Goal: Transaction & Acquisition: Download file/media

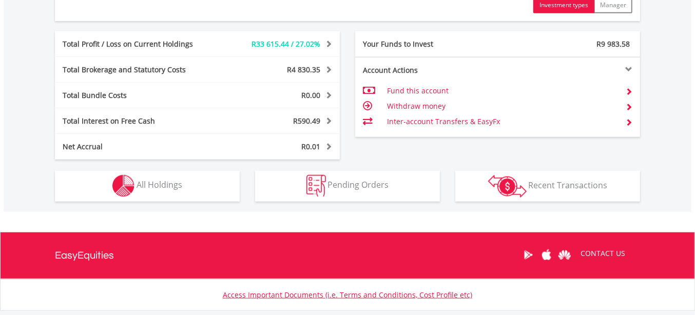
scroll to position [509, 0]
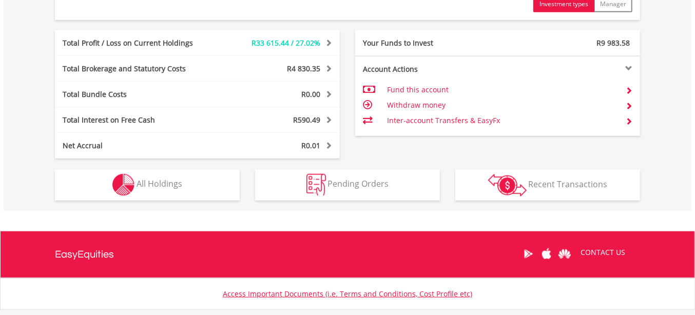
drag, startPoint x: 699, startPoint y: 82, endPoint x: 693, endPoint y: 249, distance: 167.9
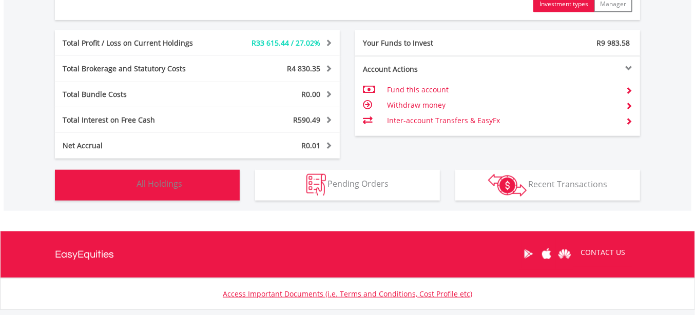
click at [179, 184] on span "All Holdings" at bounding box center [160, 184] width 46 height 11
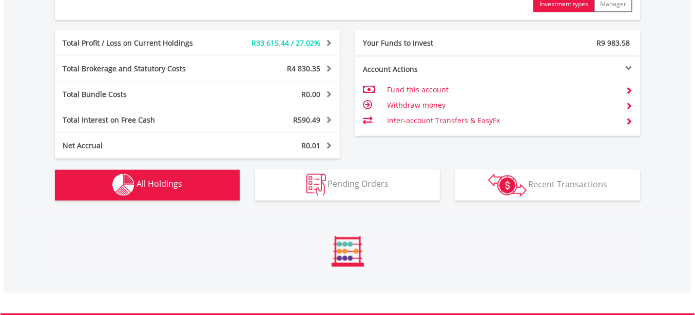
scroll to position [716, 0]
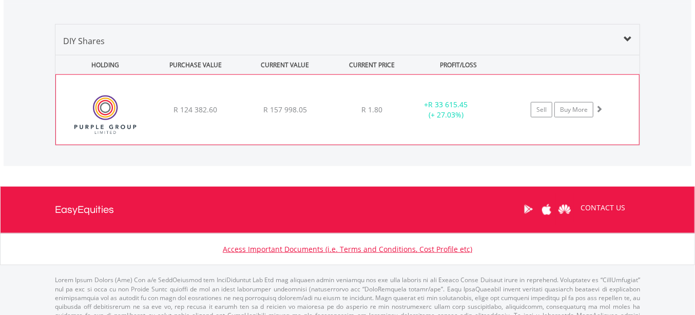
click at [211, 105] on div "R 124 382.60" at bounding box center [194, 110] width 87 height 10
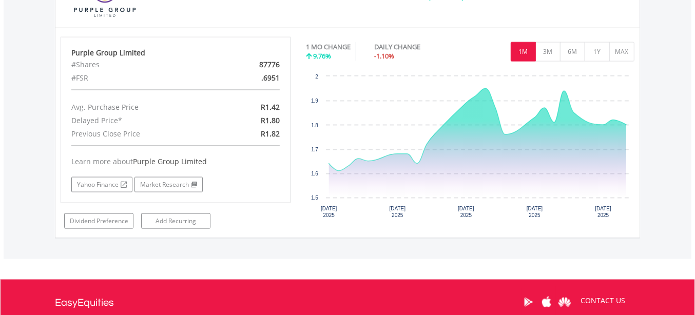
scroll to position [827, 0]
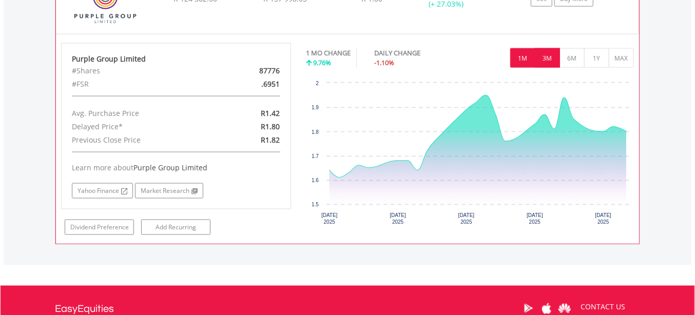
click at [550, 52] on button "3M" at bounding box center [547, 58] width 25 height 20
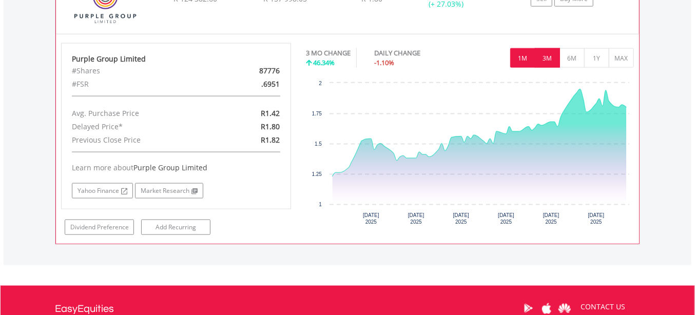
click at [527, 55] on button "1M" at bounding box center [522, 58] width 25 height 20
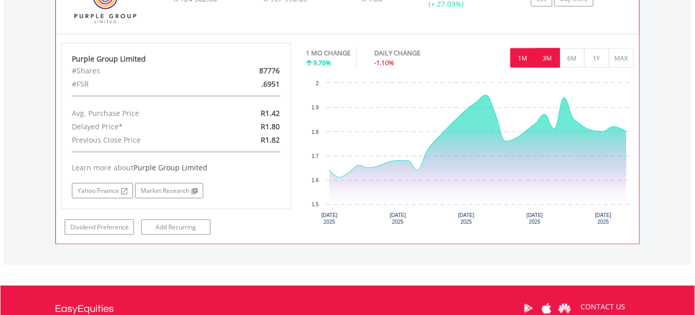
click at [538, 55] on button "3M" at bounding box center [547, 58] width 25 height 20
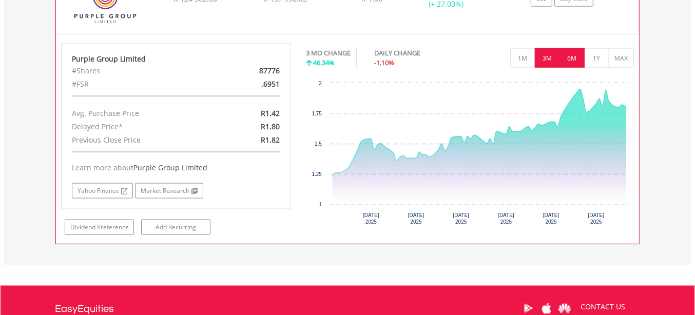
click at [570, 53] on button "6M" at bounding box center [571, 58] width 25 height 20
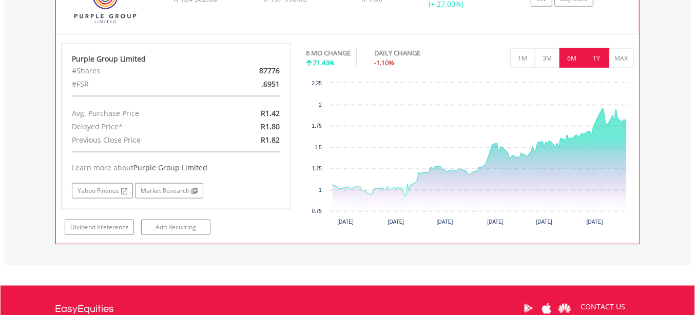
click at [589, 52] on button "1Y" at bounding box center [596, 58] width 25 height 20
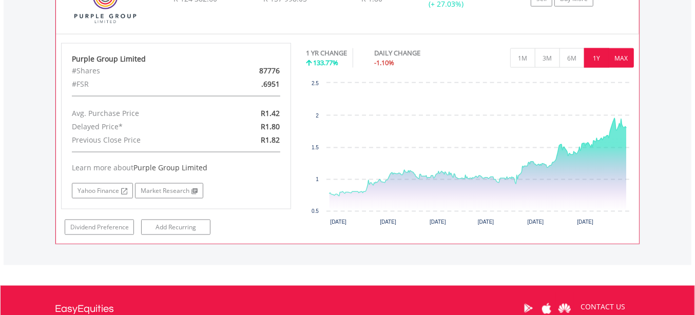
click at [617, 53] on button "MAX" at bounding box center [621, 58] width 25 height 20
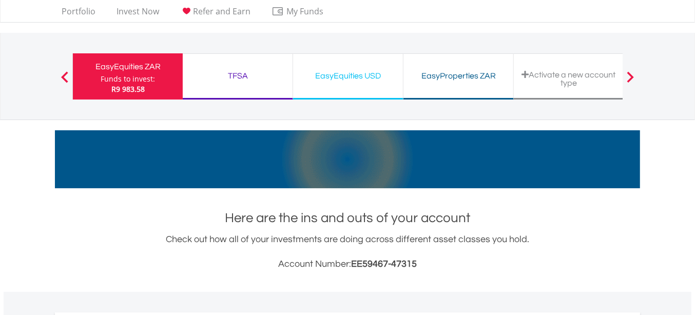
scroll to position [0, 0]
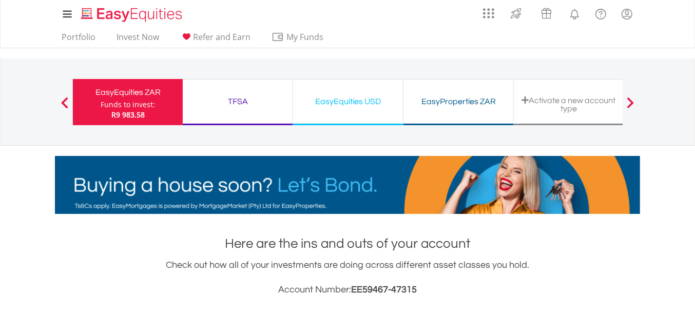
click at [446, 98] on div "EasyProperties ZAR" at bounding box center [459, 101] width 98 height 14
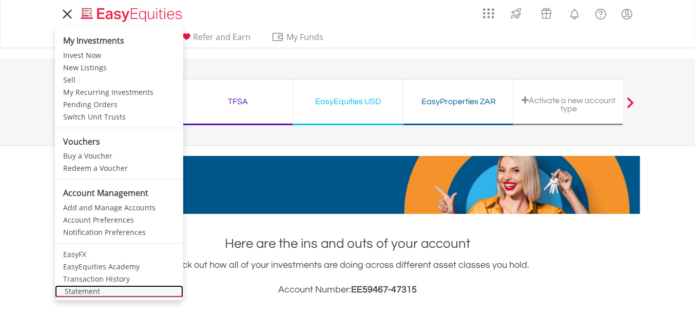
click at [123, 291] on link "Statement" at bounding box center [119, 291] width 128 height 12
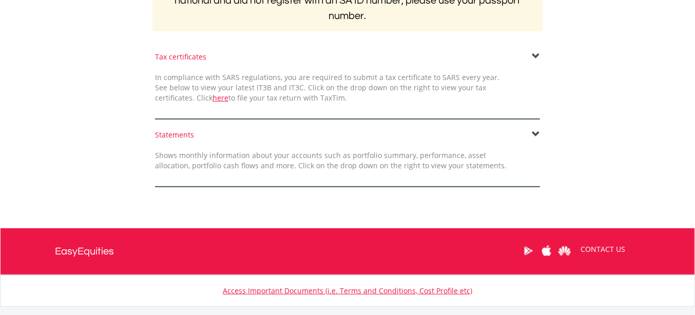
scroll to position [231, 0]
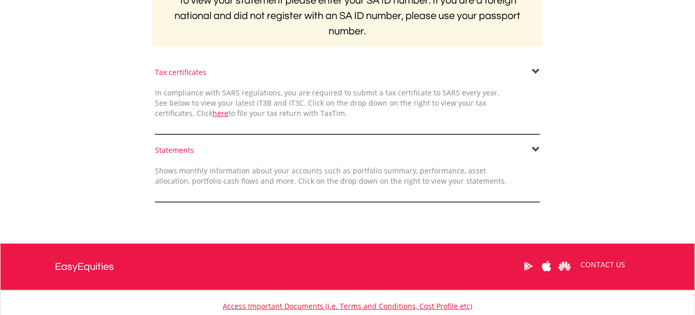
click at [536, 69] on span at bounding box center [536, 72] width 8 height 8
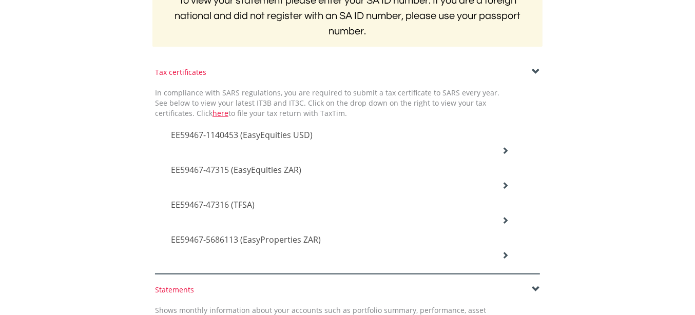
click at [505, 147] on icon at bounding box center [504, 150] width 7 height 7
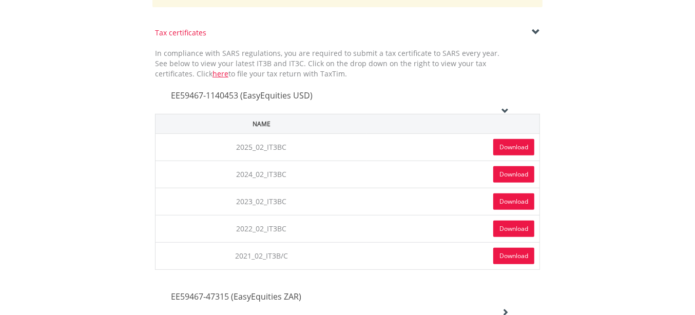
scroll to position [288, 0]
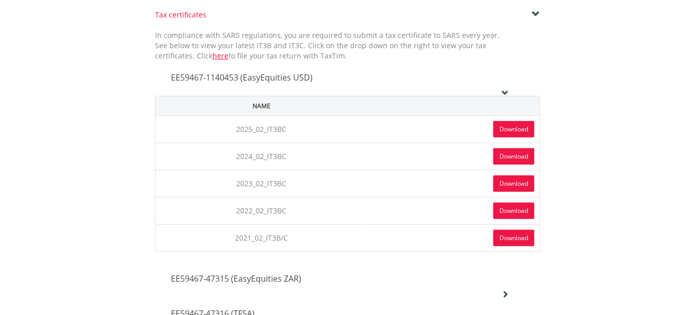
click at [511, 128] on link "Download" at bounding box center [513, 129] width 41 height 16
click at [514, 152] on link "Download" at bounding box center [513, 156] width 41 height 16
click at [0, 0] on div at bounding box center [0, 0] width 0 height 0
click at [507, 87] on div "EE59467-1140453 (EasyEquities USD)" at bounding box center [339, 78] width 353 height 35
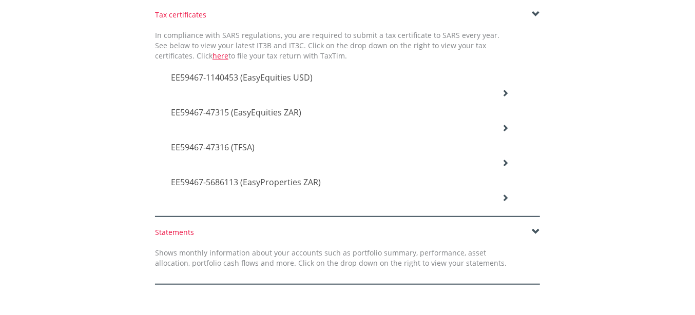
click at [504, 96] on icon at bounding box center [504, 92] width 7 height 7
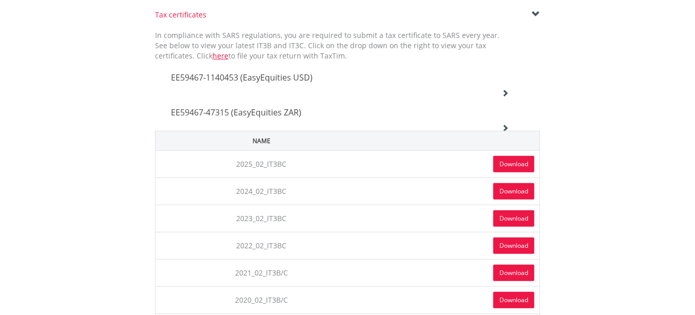
click at [504, 164] on link "Download" at bounding box center [513, 164] width 41 height 16
click at [506, 96] on icon at bounding box center [504, 92] width 7 height 7
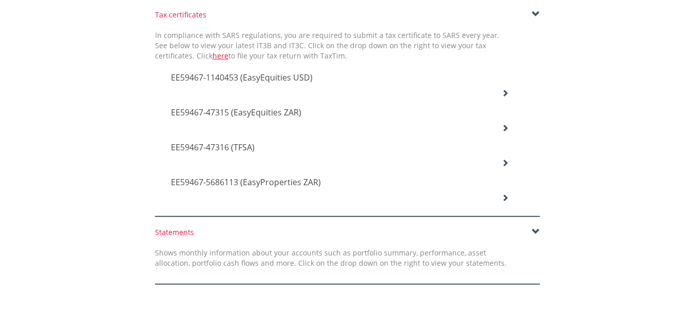
click at [504, 96] on icon at bounding box center [504, 92] width 7 height 7
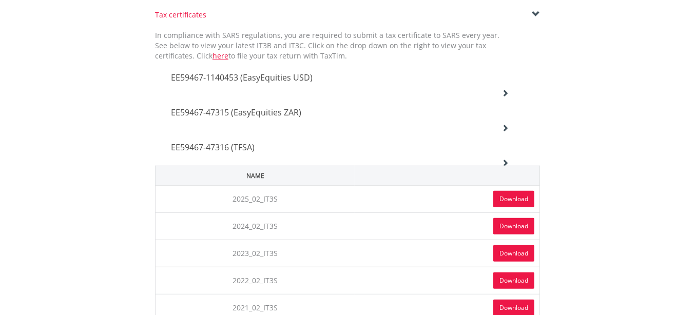
click at [503, 195] on link "Download" at bounding box center [513, 199] width 41 height 16
click at [507, 96] on icon at bounding box center [504, 92] width 7 height 7
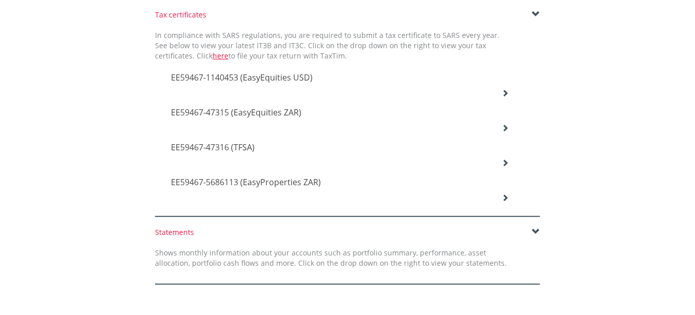
click at [506, 96] on icon at bounding box center [504, 92] width 7 height 7
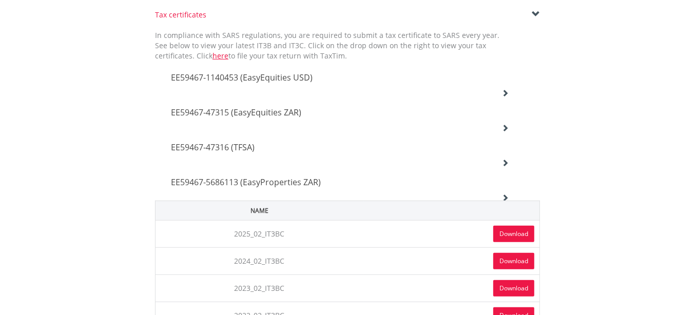
click at [503, 230] on link "Download" at bounding box center [513, 234] width 41 height 16
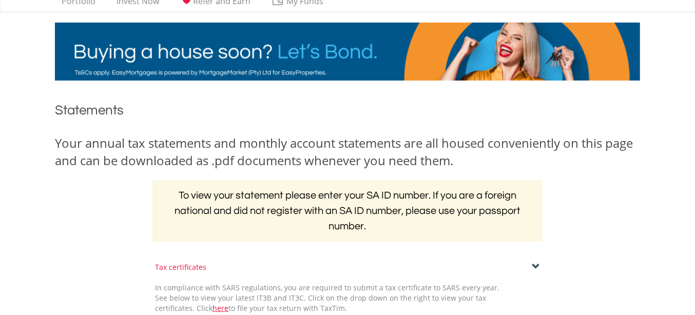
scroll to position [35, 0]
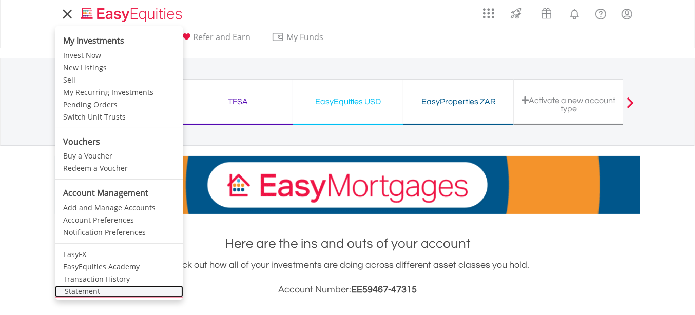
click at [81, 289] on link "Statement" at bounding box center [119, 291] width 128 height 12
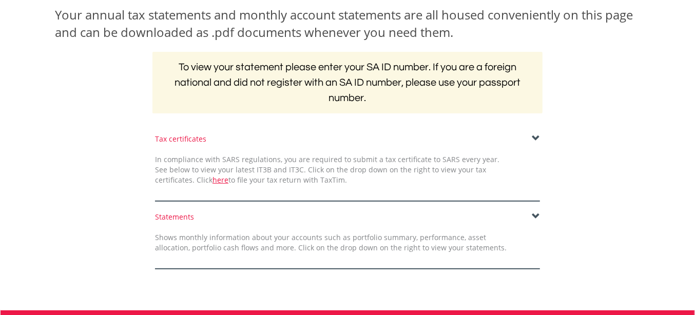
scroll to position [165, 0]
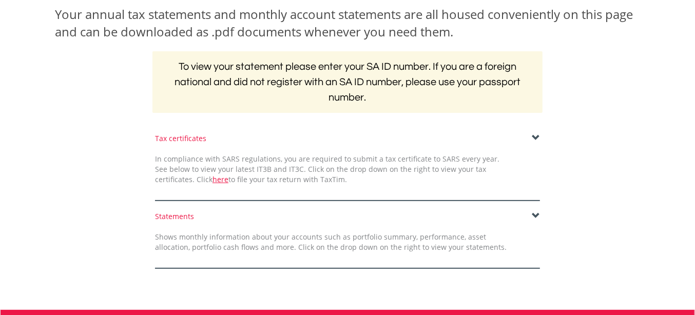
click at [536, 212] on span at bounding box center [536, 216] width 8 height 8
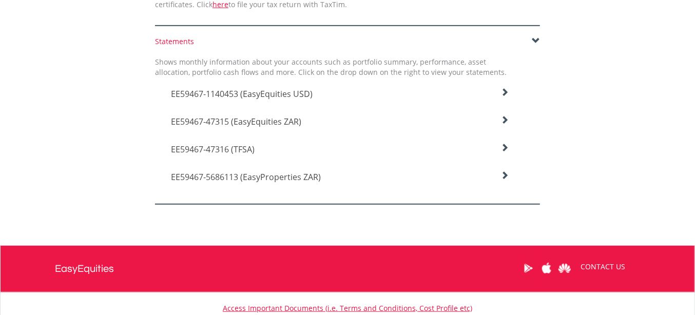
scroll to position [339, 0]
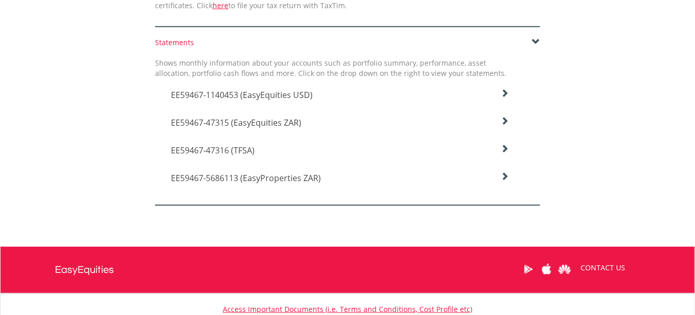
click at [506, 93] on icon at bounding box center [504, 93] width 8 height 8
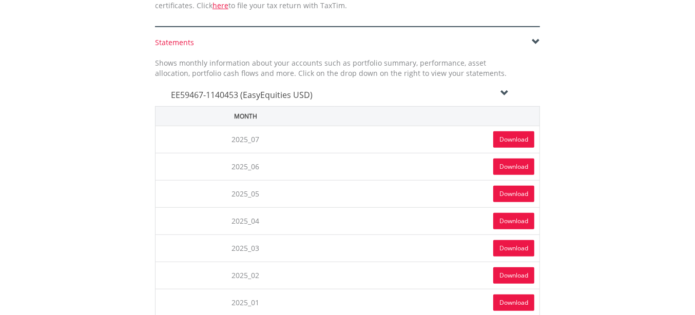
drag, startPoint x: 510, startPoint y: 138, endPoint x: 681, endPoint y: 120, distance: 171.9
click at [513, 137] on link "Download" at bounding box center [513, 139] width 41 height 16
